Goal: Information Seeking & Learning: Learn about a topic

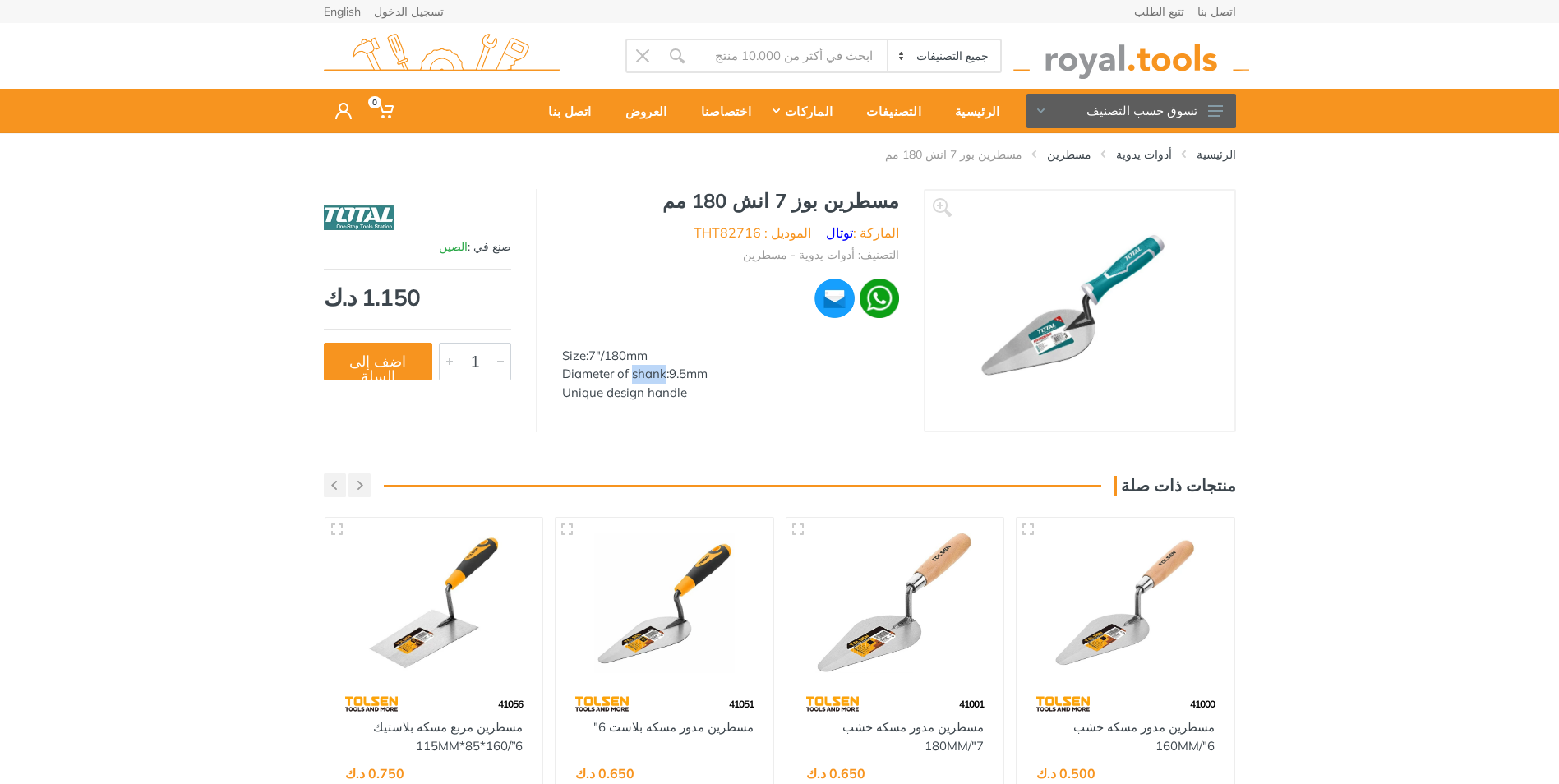
drag, startPoint x: 632, startPoint y: 370, endPoint x: 664, endPoint y: 371, distance: 32.0
click at [664, 371] on div "Diameter of shank:9.5mm" at bounding box center [731, 375] width 337 height 19
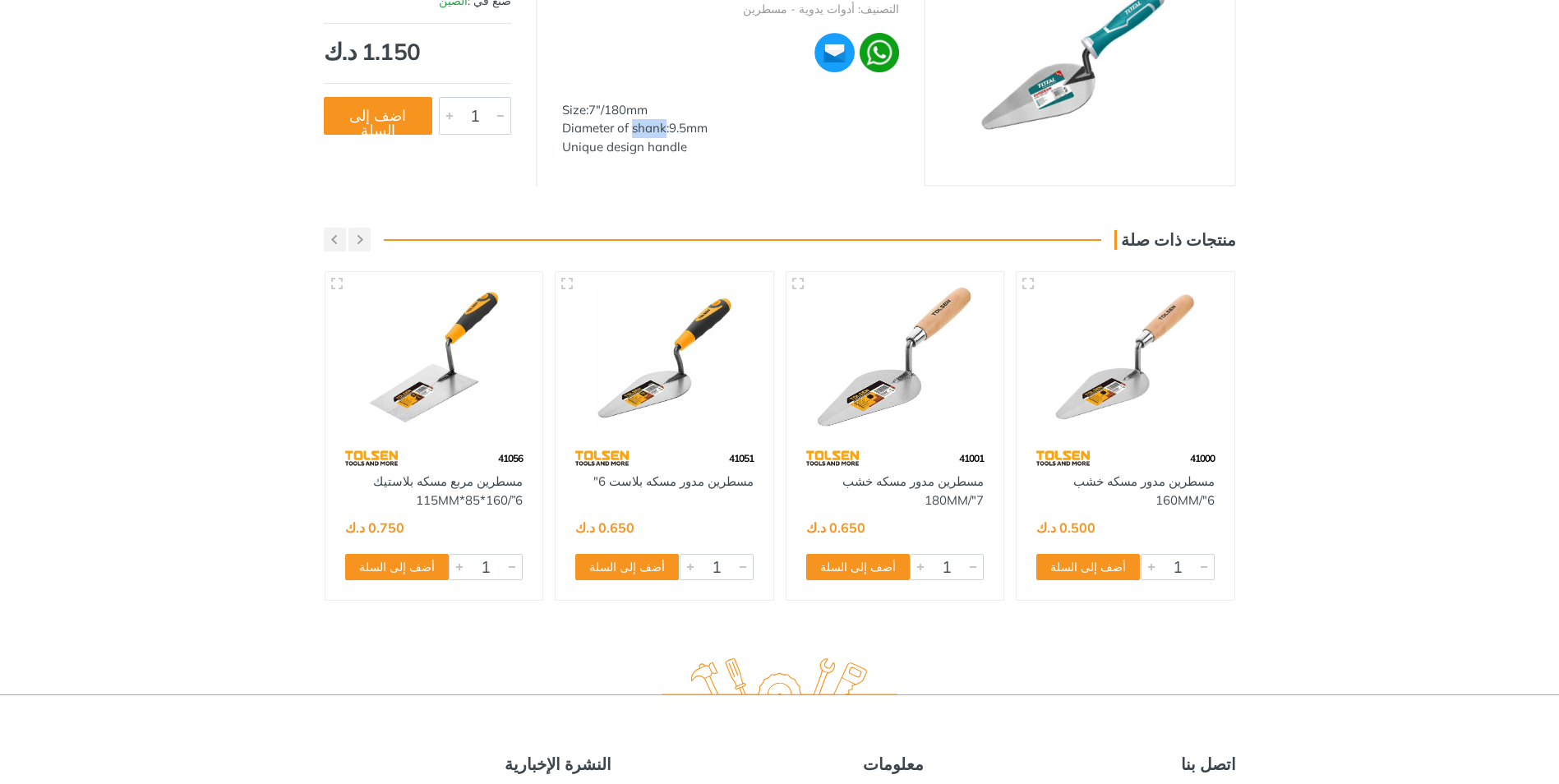
scroll to position [247, 0]
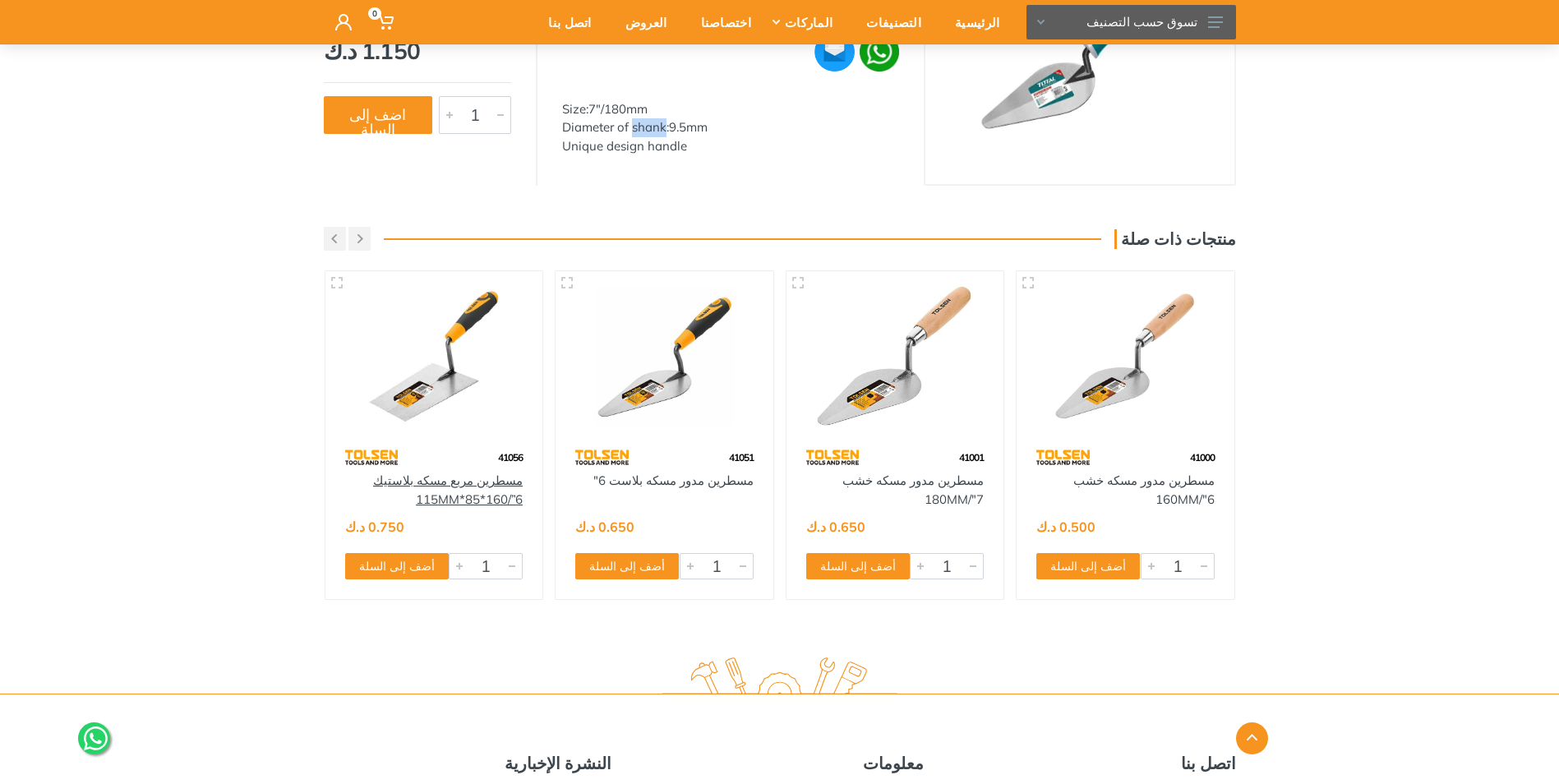
click at [475, 479] on link "مسطرين مربع مسكه بلاستيك 6”/160*85*115MM" at bounding box center [448, 489] width 150 height 35
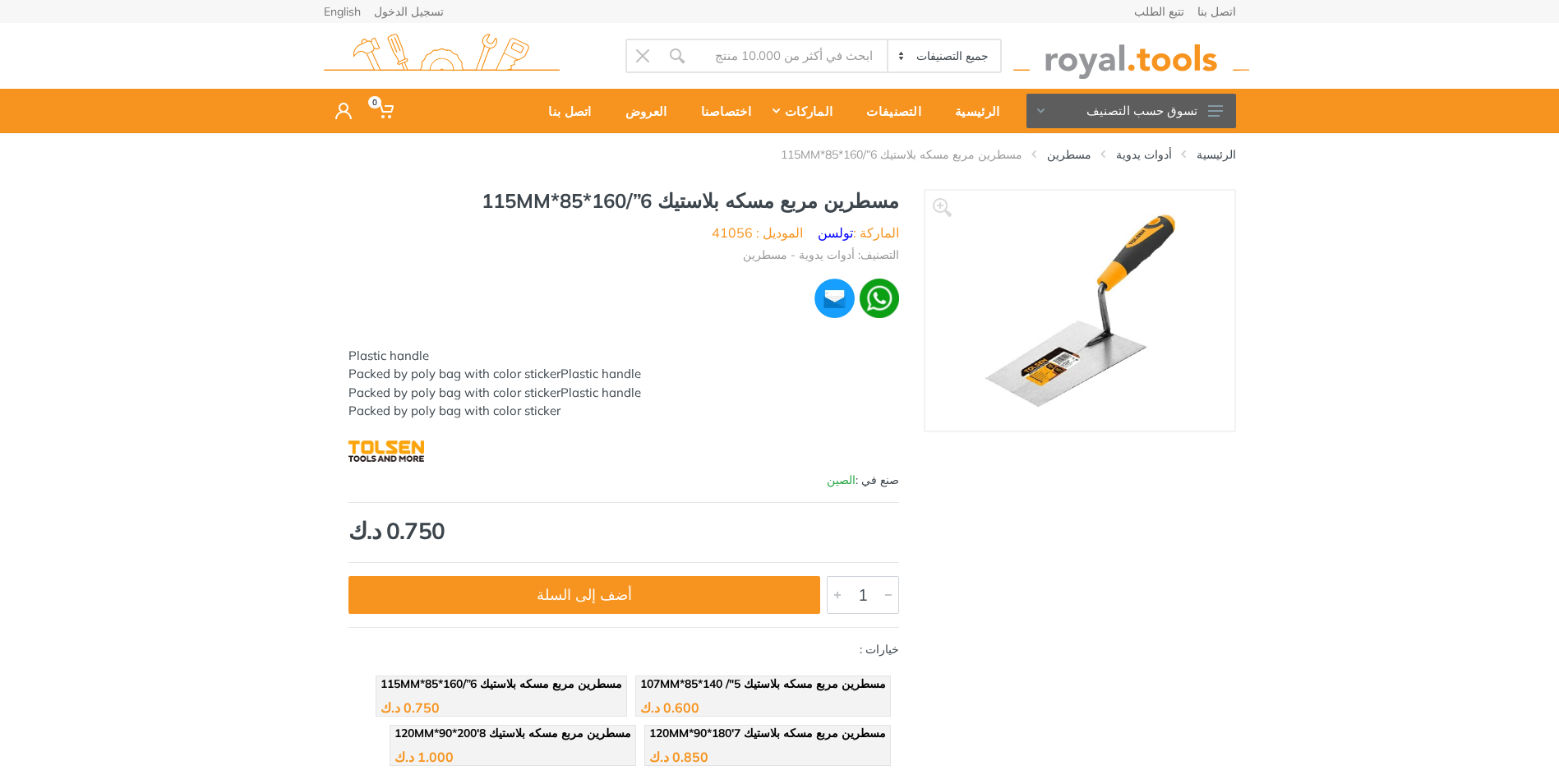
drag, startPoint x: 346, startPoint y: 351, endPoint x: 452, endPoint y: 352, distance: 106.0
click at [450, 352] on div "مسطرين مربع مسكه بلاستيك 6”/160*85*115MM الماركة : تولسن الموديل : 41056 التصني…" at bounding box center [623, 481] width 600 height 585
drag, startPoint x: 452, startPoint y: 352, endPoint x: 384, endPoint y: 377, distance: 72.4
click at [384, 377] on div "Plastic handle Packed by poly bag with color stickerPlastic handle Packed by po…" at bounding box center [623, 383] width 551 height 74
drag, startPoint x: 356, startPoint y: 371, endPoint x: 651, endPoint y: 371, distance: 295.0
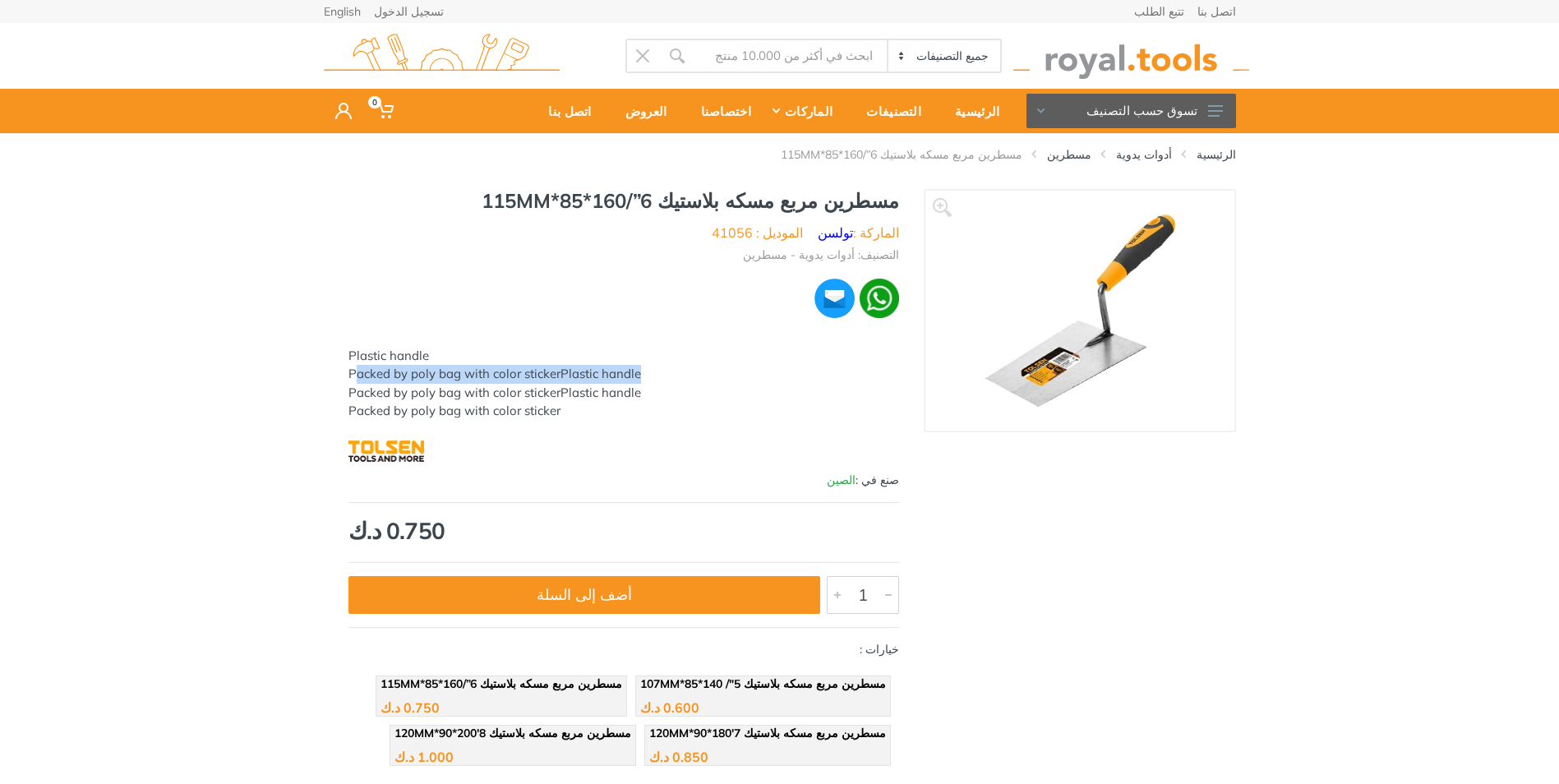
click at [651, 371] on div "Plastic handle Packed by poly bag with color stickerPlastic handle Packed by po…" at bounding box center [623, 383] width 551 height 74
drag, startPoint x: 651, startPoint y: 371, endPoint x: 525, endPoint y: 403, distance: 130.0
click at [525, 403] on div "Plastic handle Packed by poly bag with color stickerPlastic handle Packed by po…" at bounding box center [623, 383] width 551 height 74
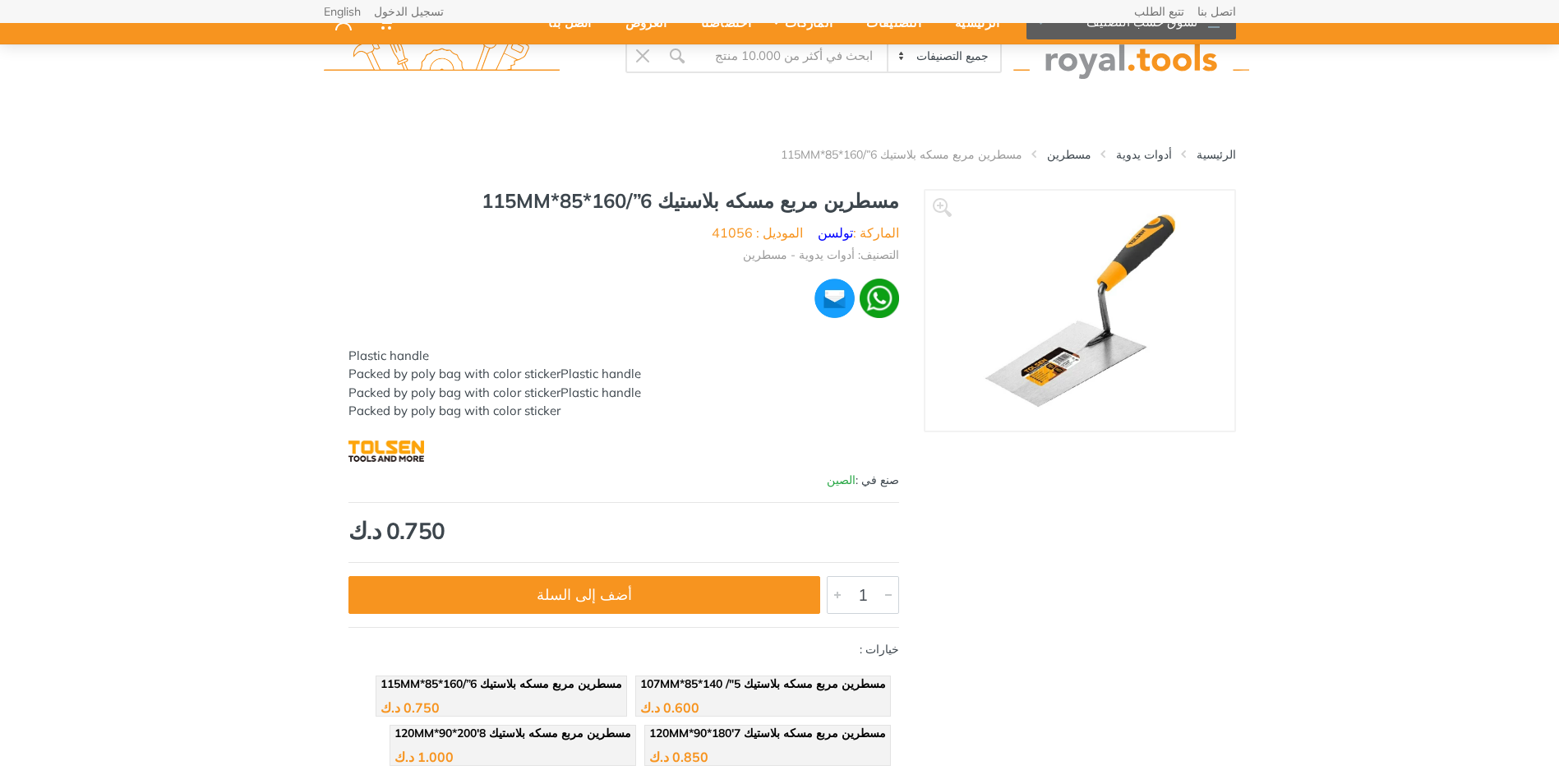
scroll to position [411, 0]
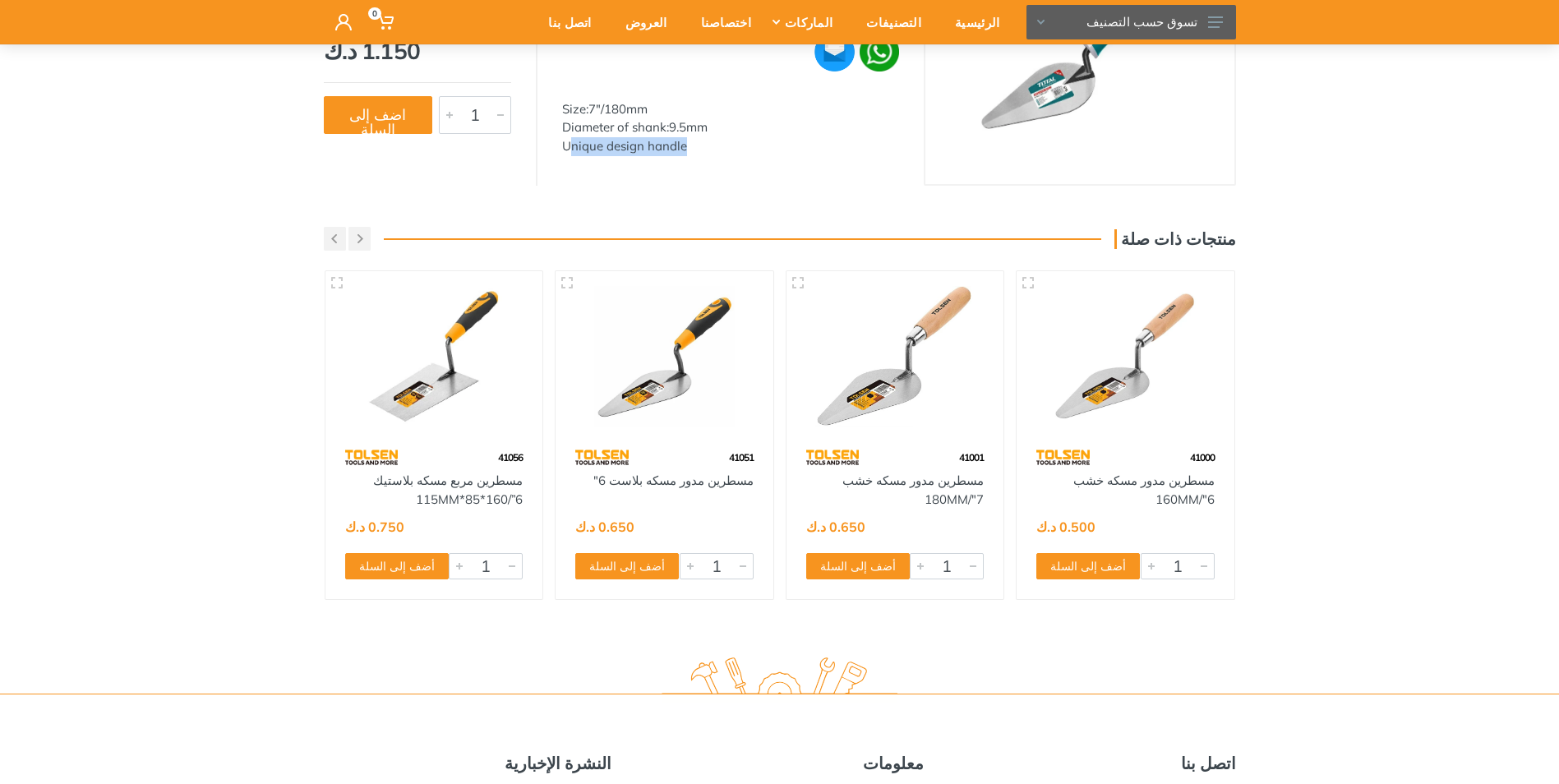
drag, startPoint x: 566, startPoint y: 147, endPoint x: 732, endPoint y: 147, distance: 166.0
click at [732, 147] on div "Unique design handle" at bounding box center [731, 146] width 337 height 19
